Goal: Task Accomplishment & Management: Complete application form

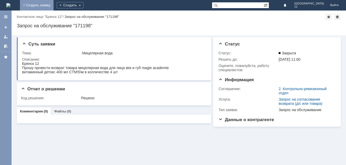
click at [54, 3] on link "+ Создать заявку" at bounding box center [37, 5] width 34 height 11
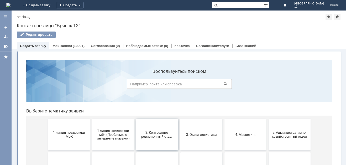
click at [152, 131] on span "2. Контрольно-ревизионный отдел" at bounding box center [157, 135] width 39 height 8
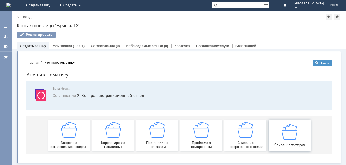
click at [286, 139] on img at bounding box center [290, 132] width 16 height 16
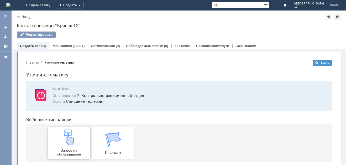
click at [63, 136] on img at bounding box center [69, 138] width 16 height 16
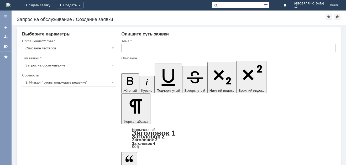
click at [129, 47] on input "text" at bounding box center [228, 48] width 215 height 8
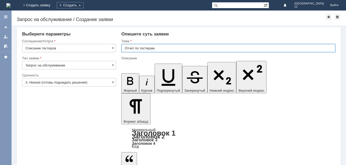
type input "Отчет по тестерам."
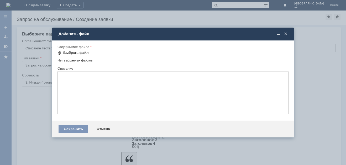
click at [62, 53] on div "Выбрать файл" at bounding box center [73, 53] width 31 height 4
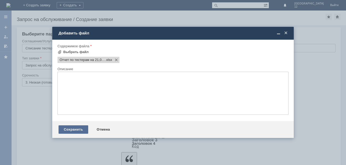
click at [69, 129] on div "Сохранить" at bounding box center [74, 129] width 30 height 8
